Goal: Information Seeking & Learning: Learn about a topic

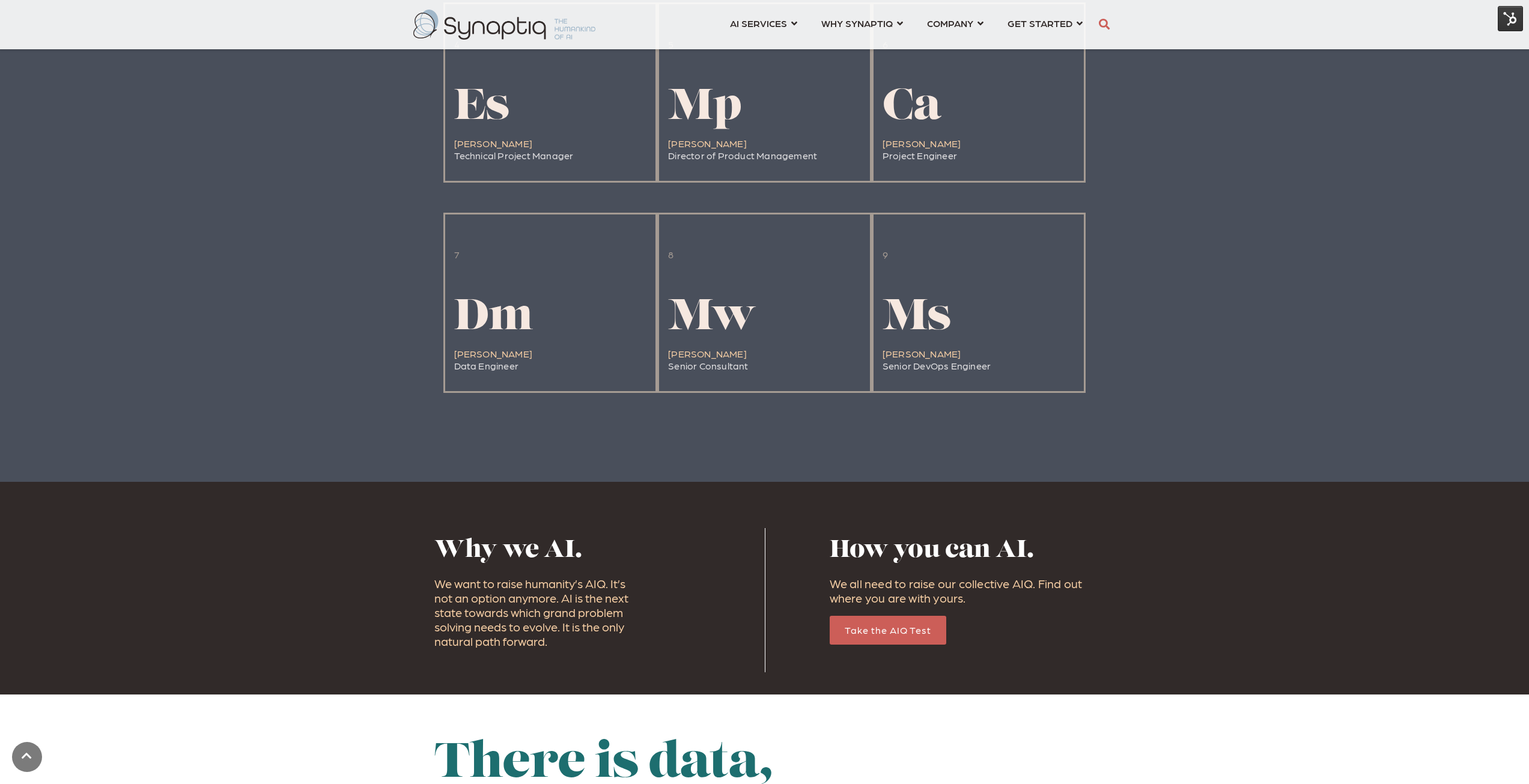
scroll to position [1441, 0]
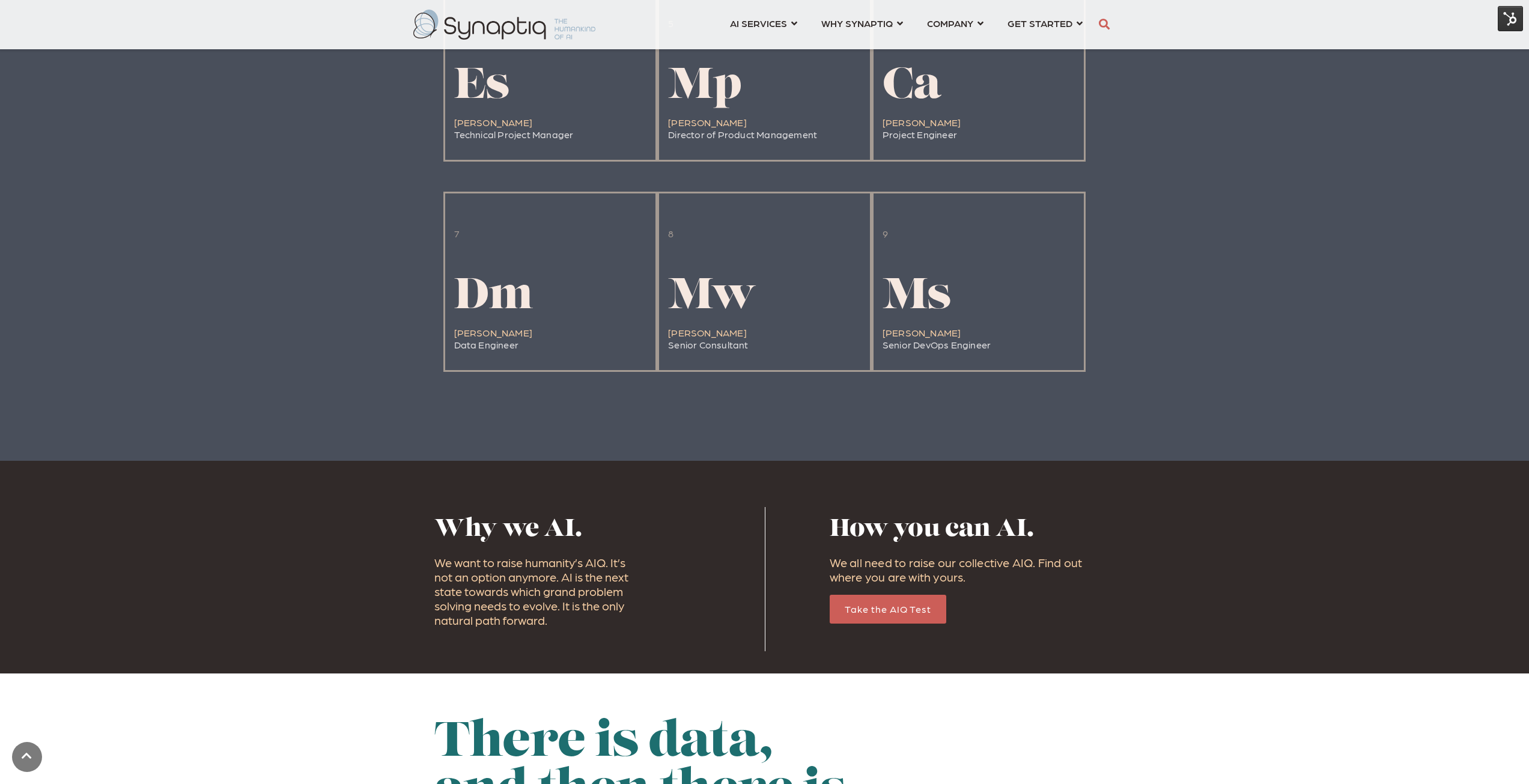
click at [1506, 20] on img at bounding box center [1509, 18] width 25 height 25
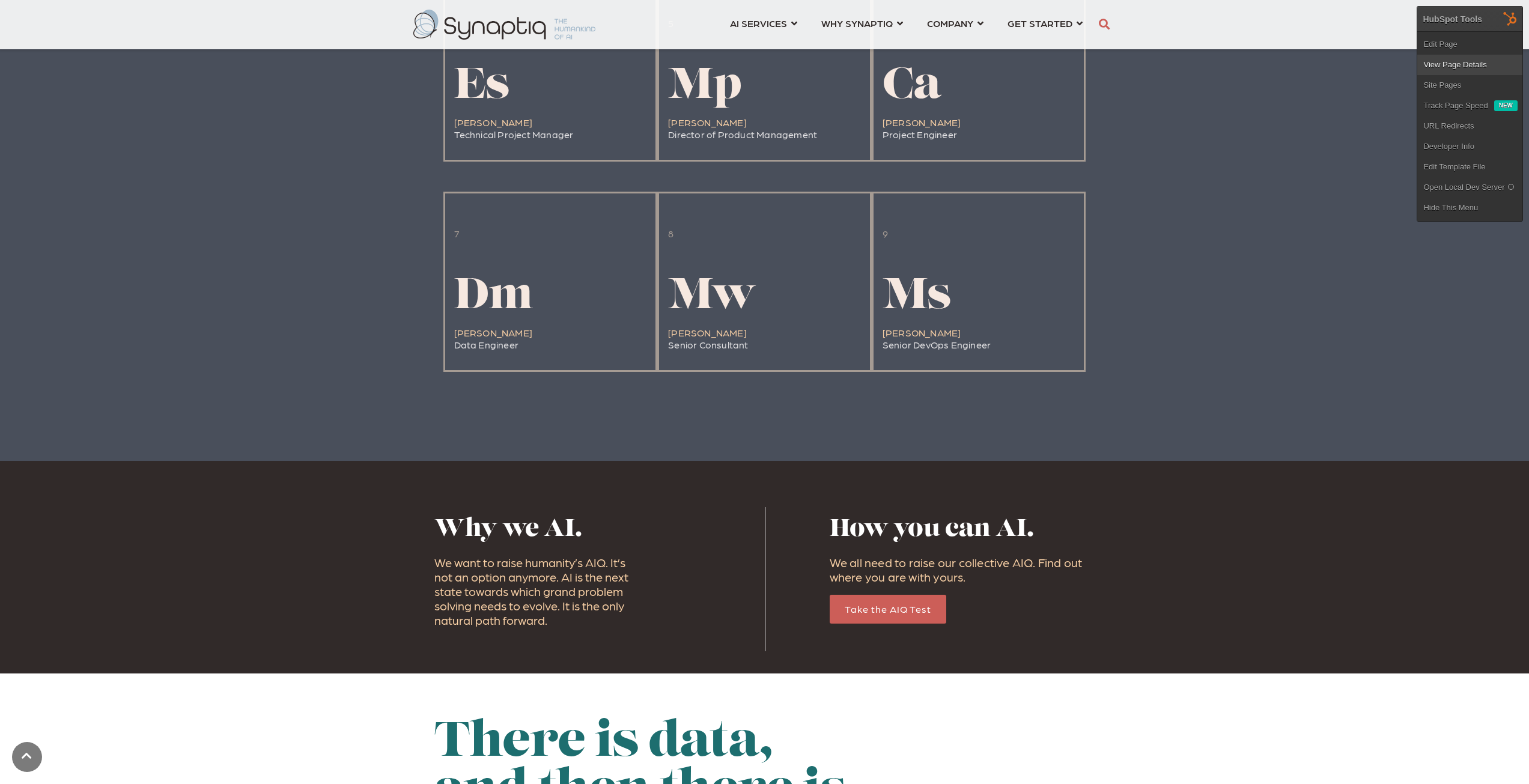
click at [1472, 65] on link "View Page Details" at bounding box center [1469, 64] width 105 height 21
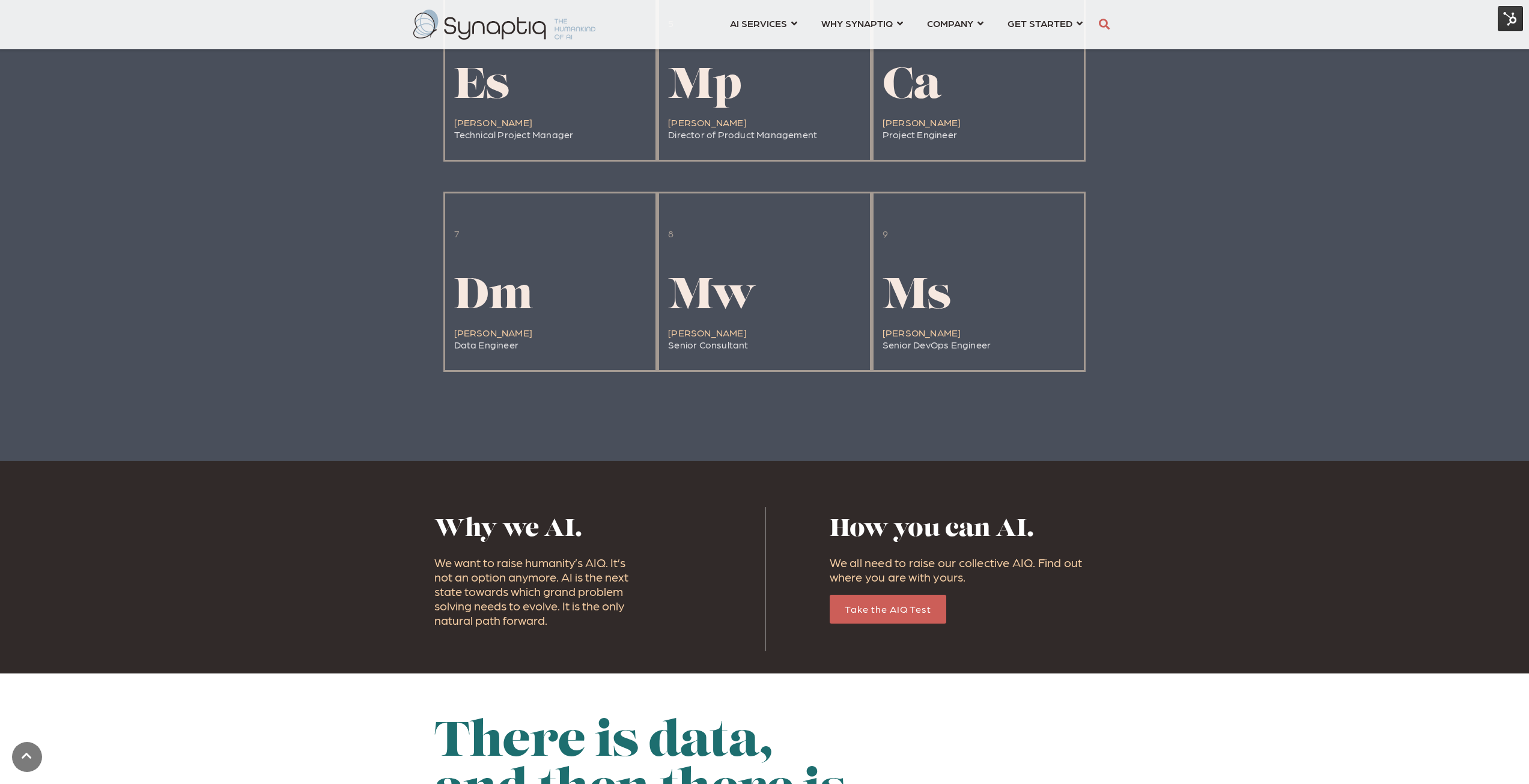
click at [1506, 20] on img at bounding box center [1509, 18] width 25 height 25
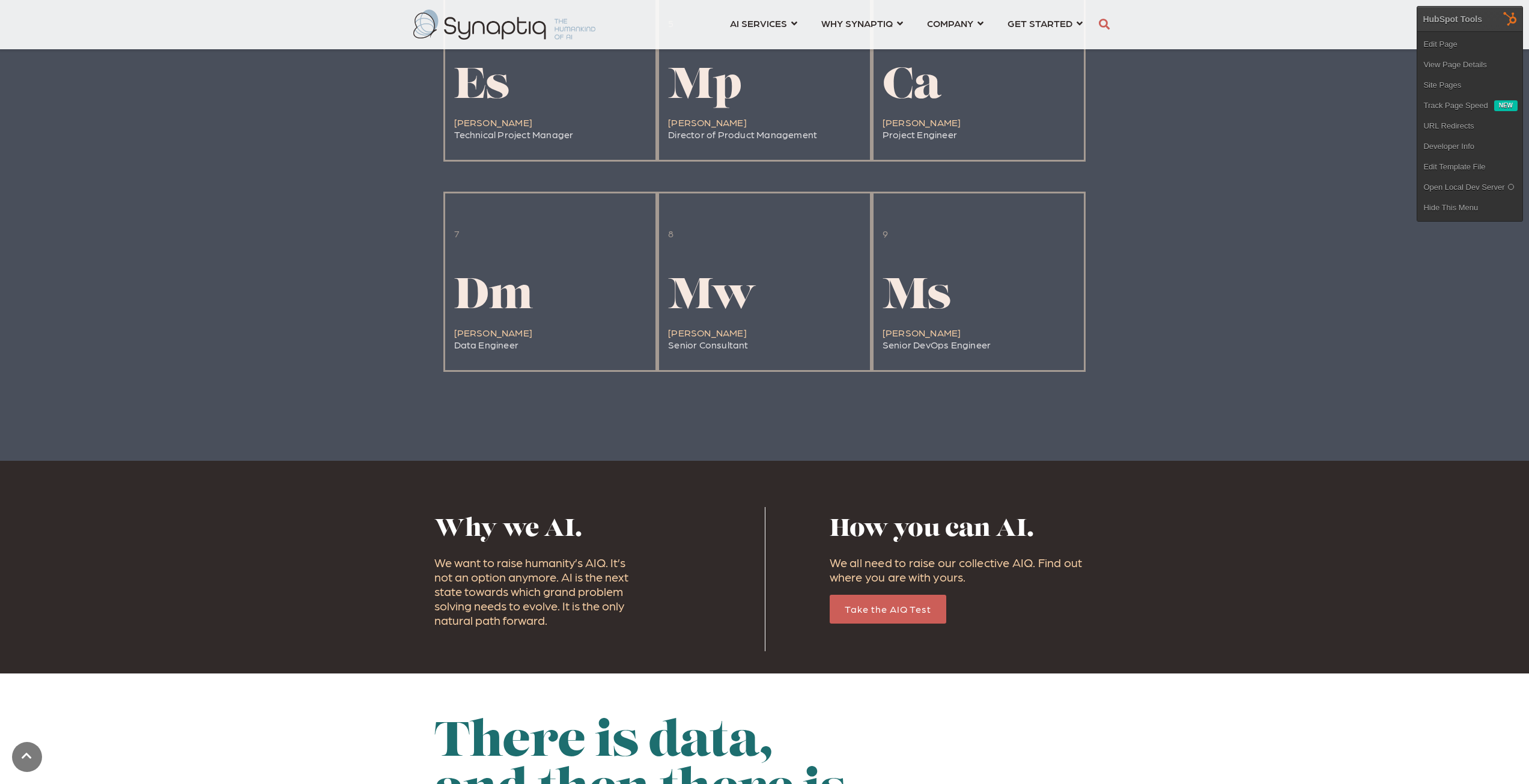
click at [1506, 20] on img at bounding box center [1509, 18] width 25 height 25
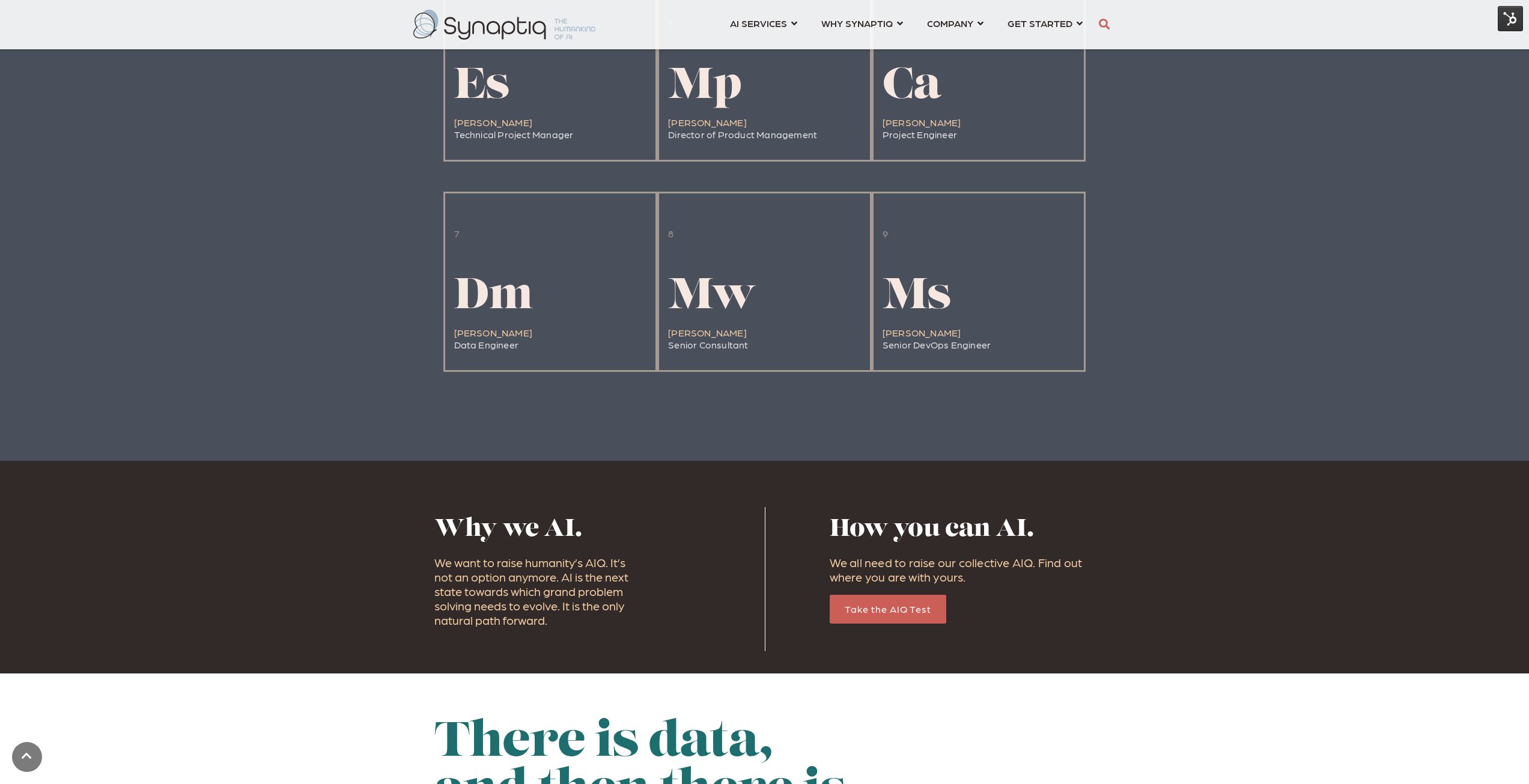
click at [1515, 18] on img at bounding box center [1509, 18] width 25 height 25
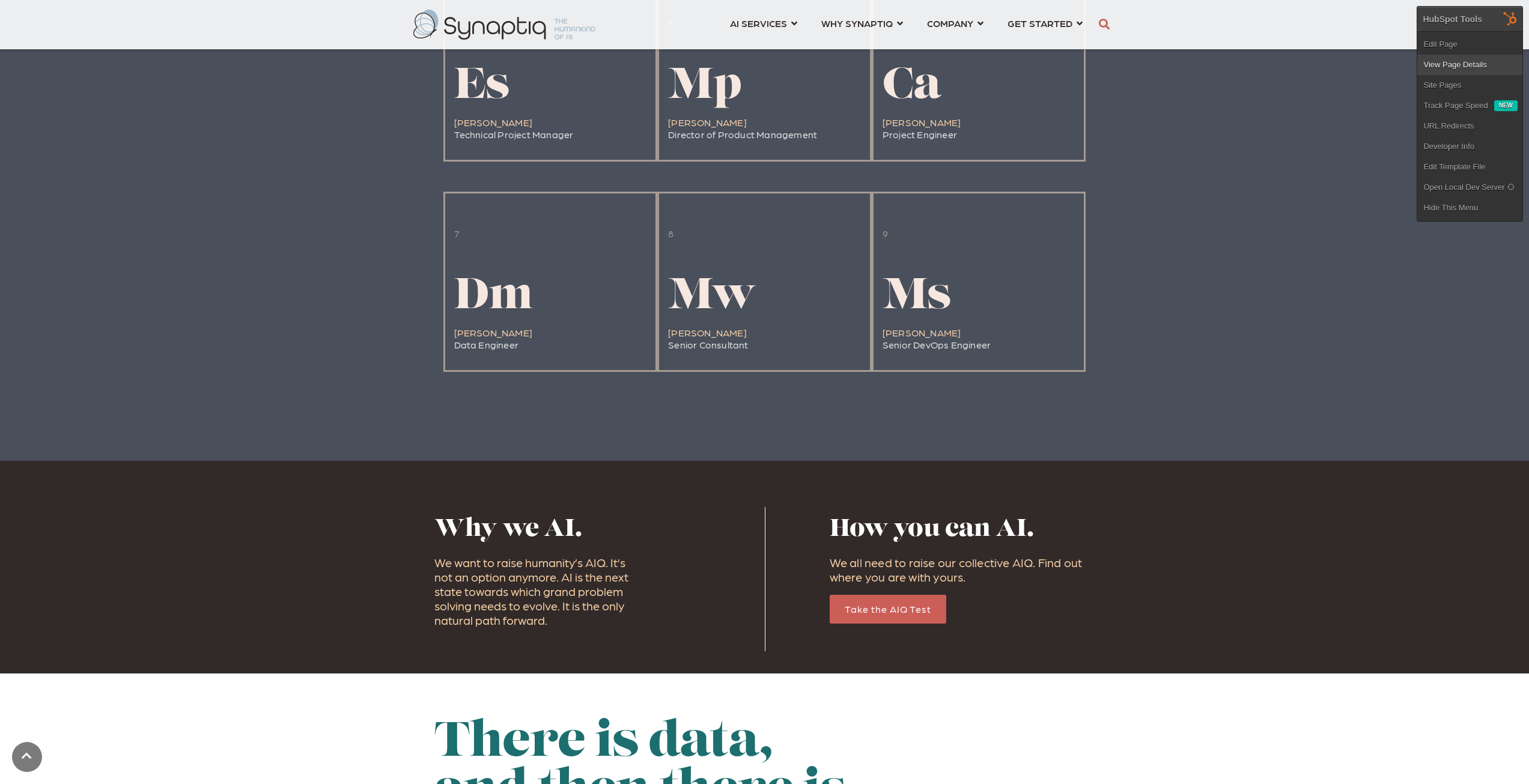
click at [1457, 58] on link "View Page Details" at bounding box center [1469, 64] width 105 height 21
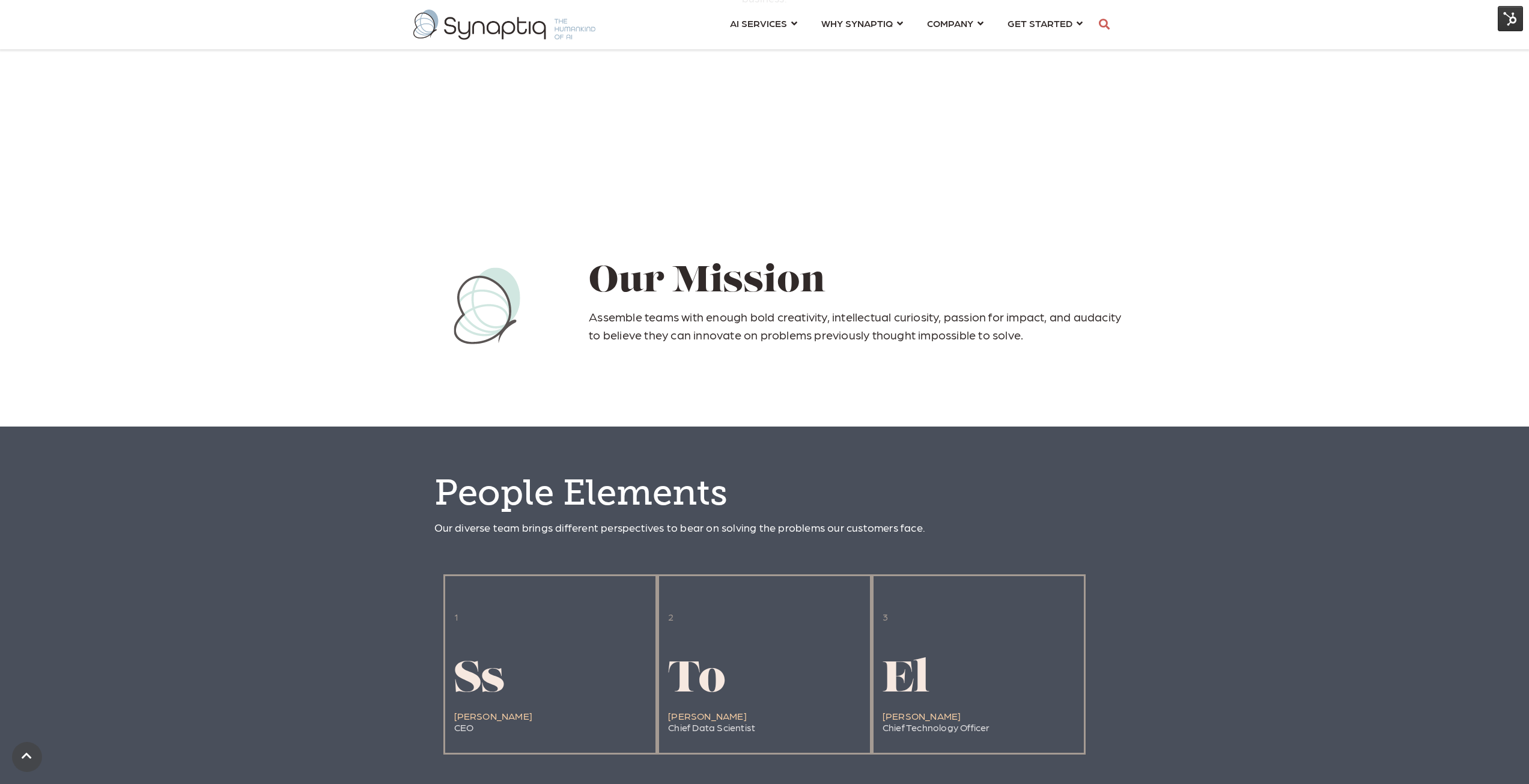
scroll to position [661, 0]
